Goal: Navigation & Orientation: Understand site structure

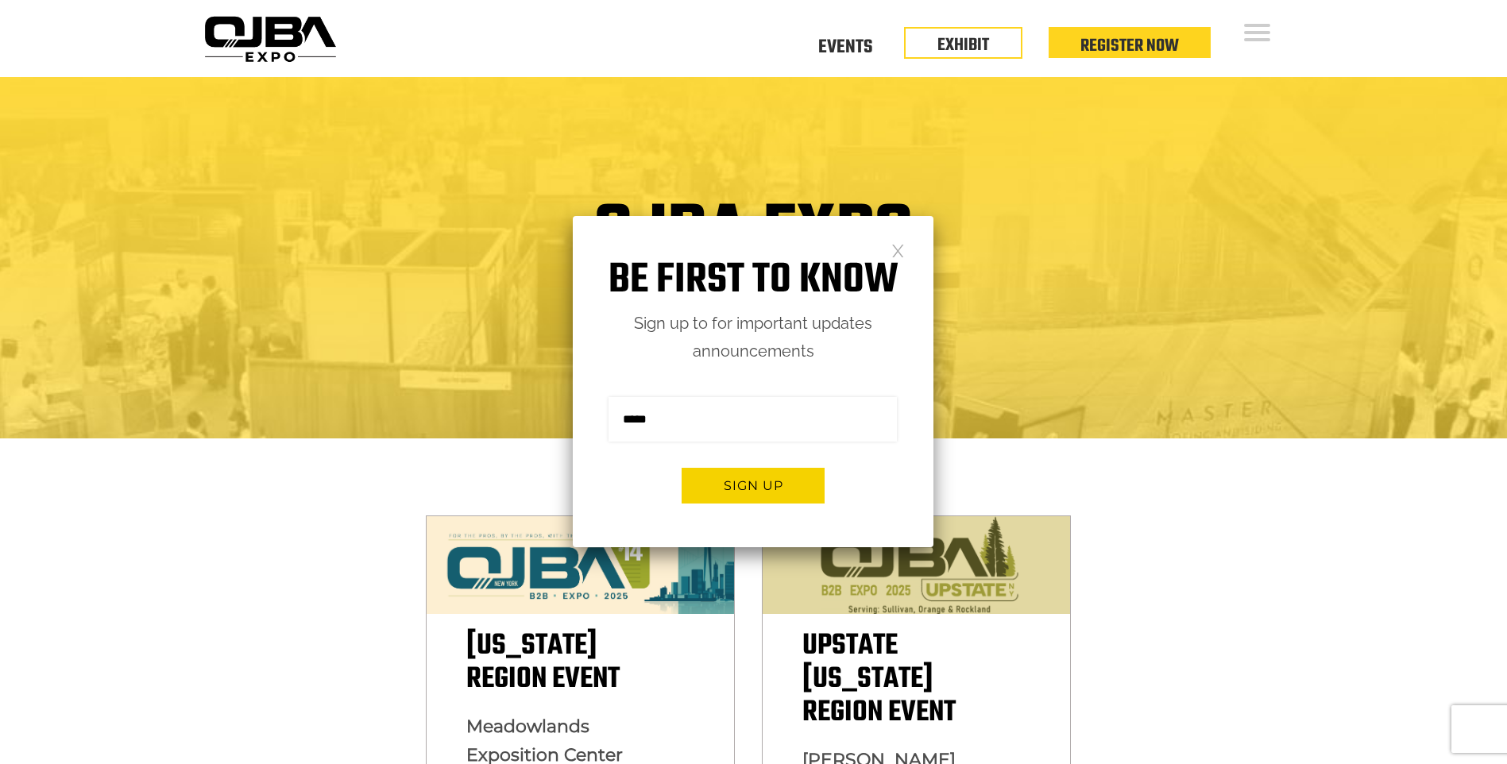
click at [903, 256] on link at bounding box center [898, 250] width 14 height 14
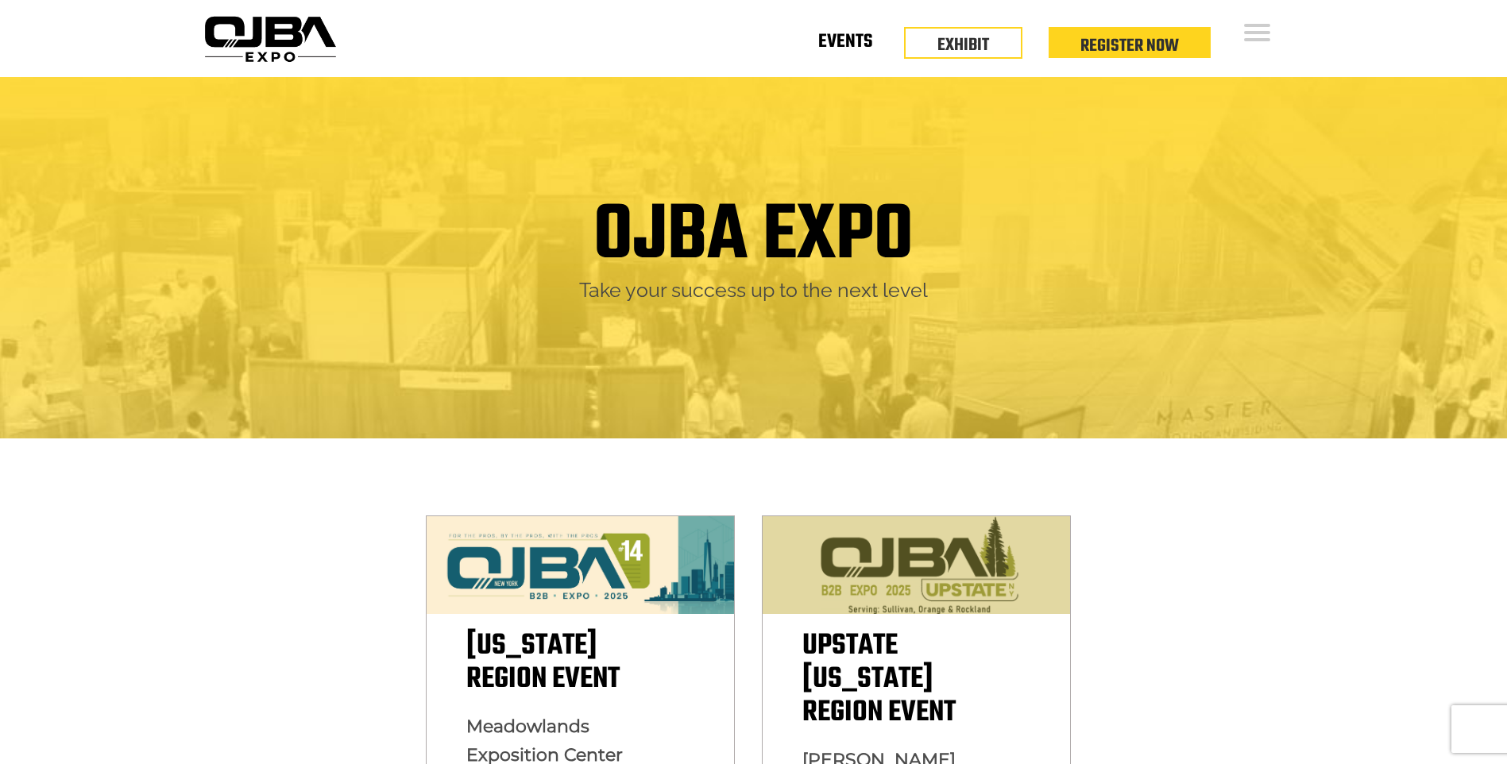
click at [843, 42] on link "Events" at bounding box center [845, 45] width 54 height 6
click at [985, 43] on link "EXHIBIT" at bounding box center [963, 41] width 52 height 27
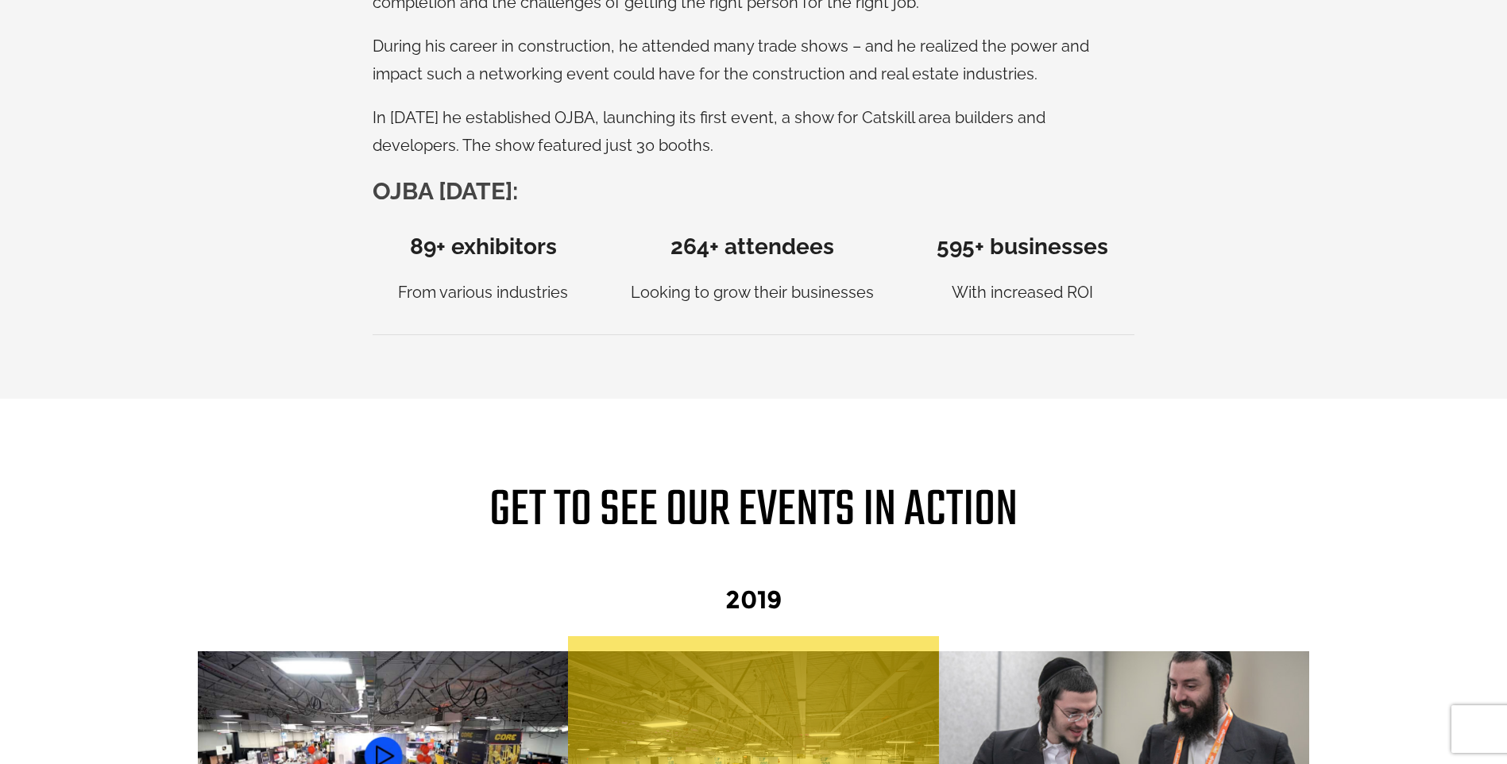
scroll to position [1271, 0]
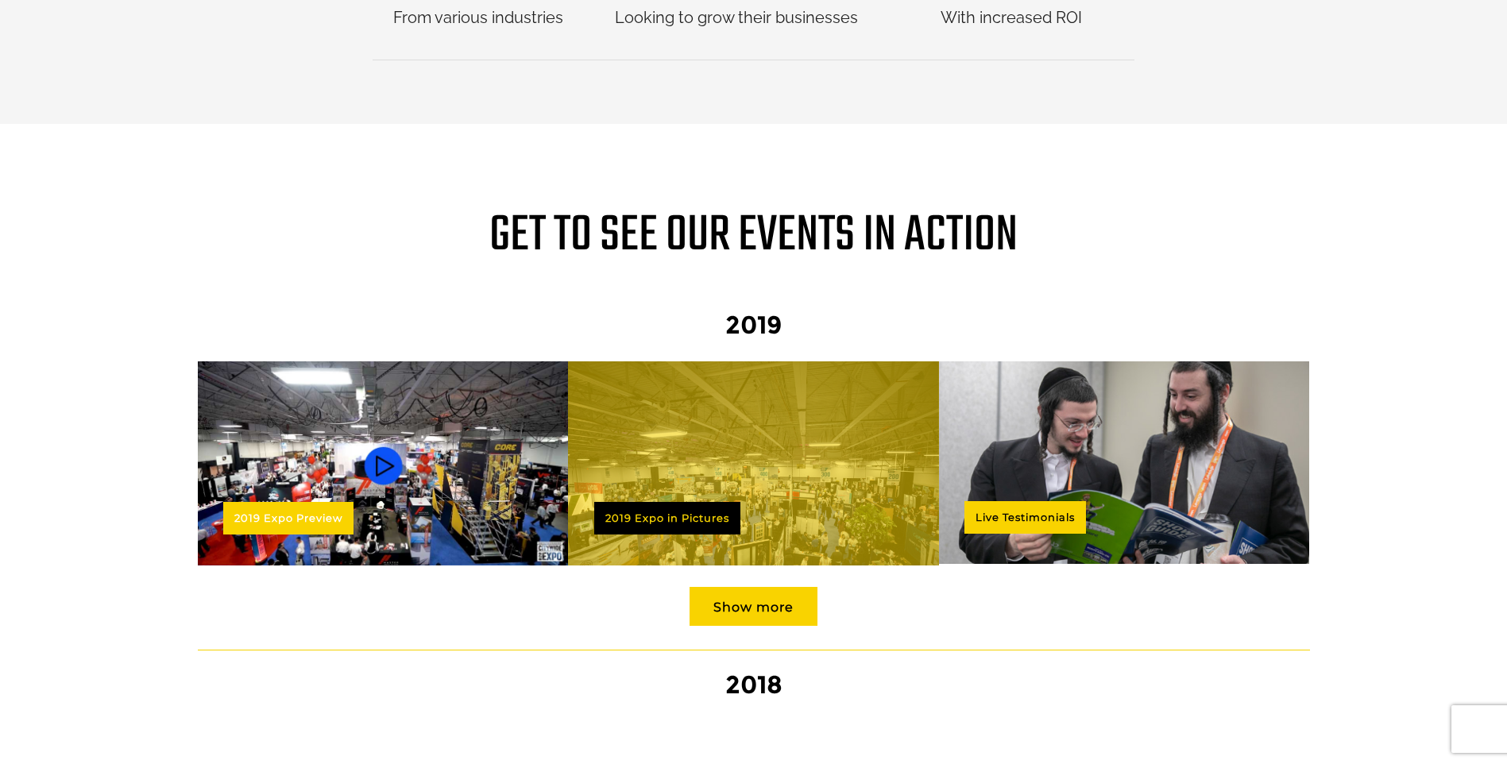
click at [309, 450] on img at bounding box center [383, 465] width 371 height 209
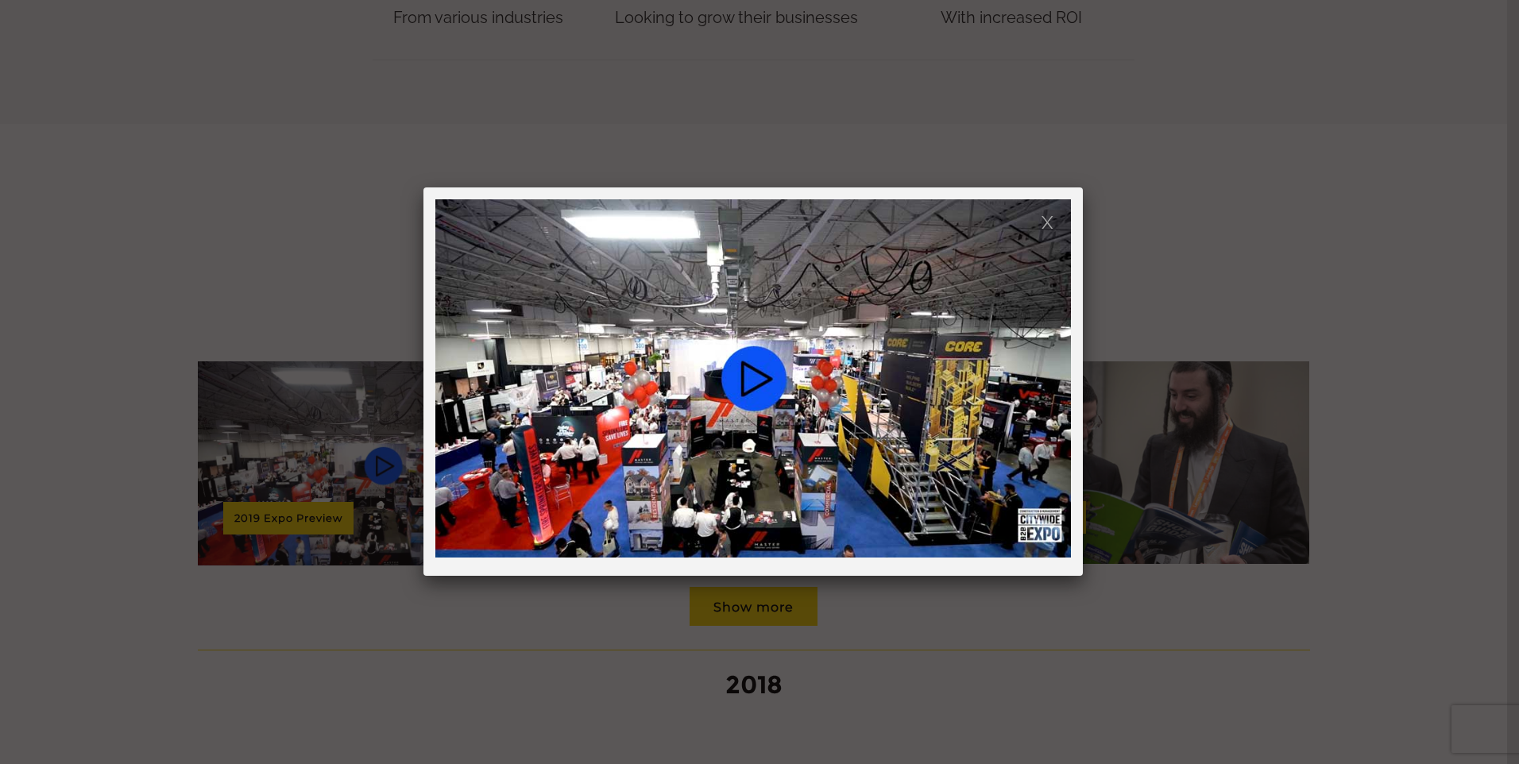
click at [1053, 216] on link at bounding box center [1048, 221] width 14 height 14
